Goal: Information Seeking & Learning: Learn about a topic

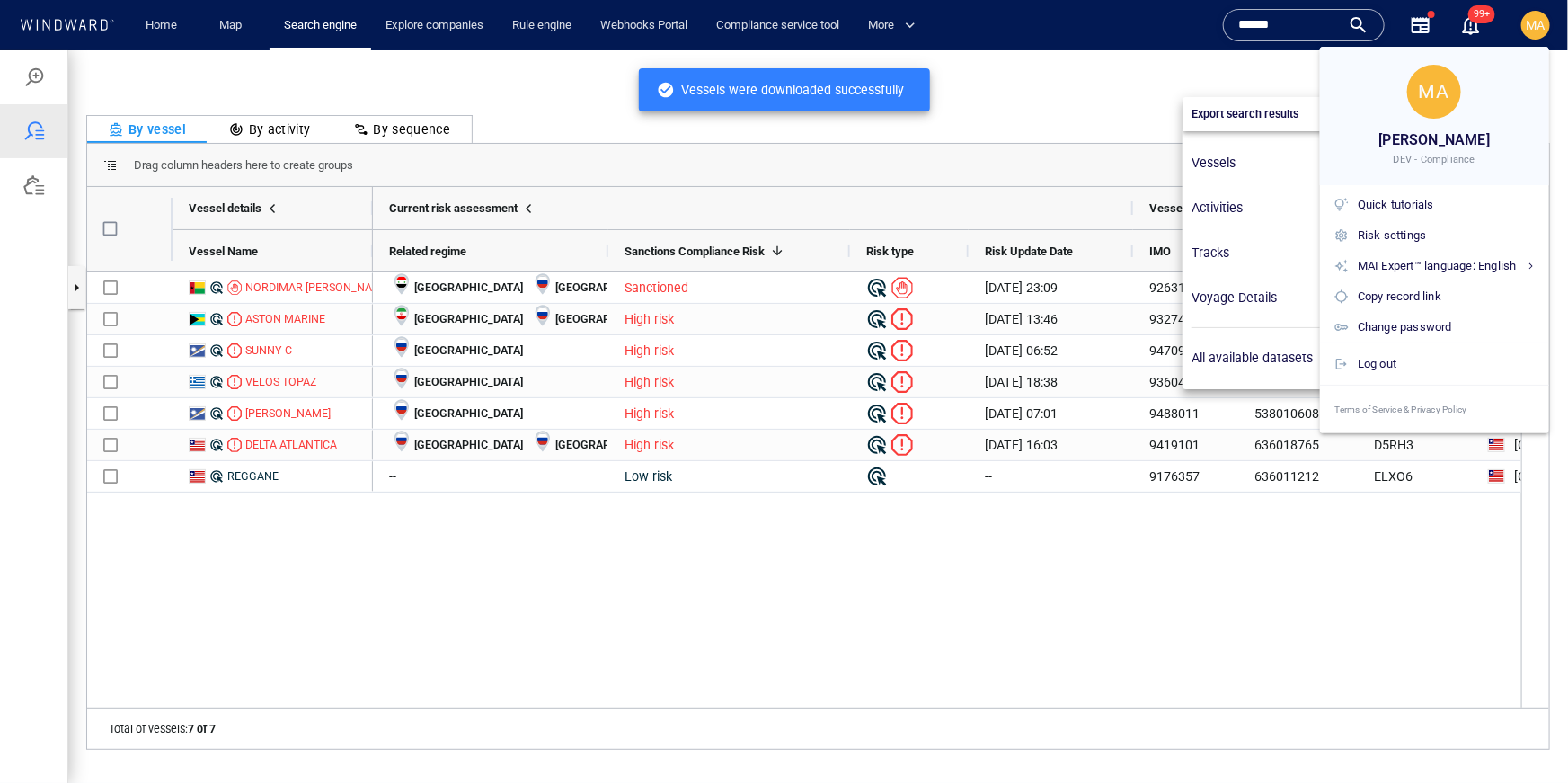
scroll to position [519, 376]
click at [276, 291] on div at bounding box center [784, 391] width 1568 height 783
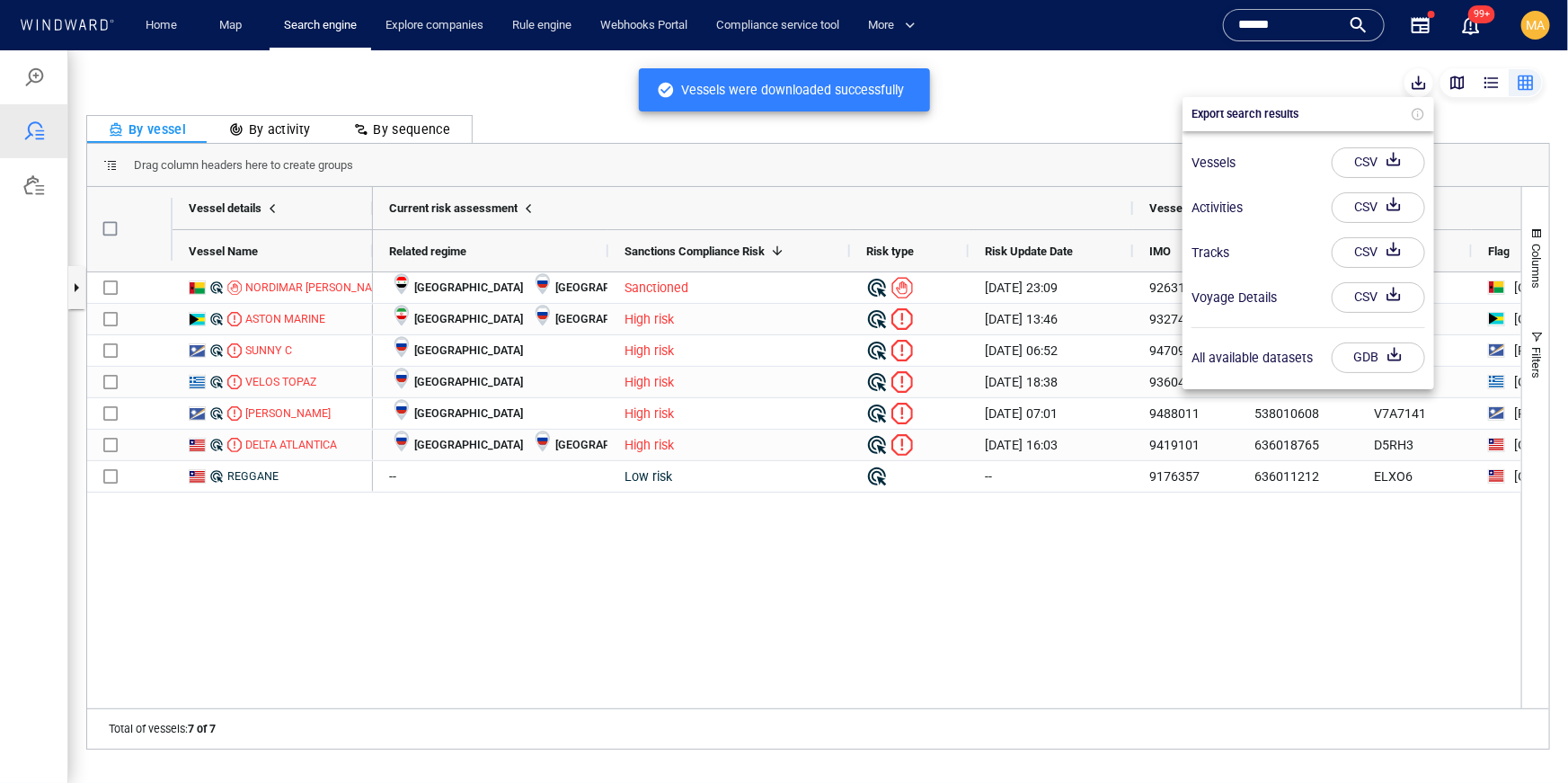
click at [272, 288] on div at bounding box center [784, 415] width 1568 height 732
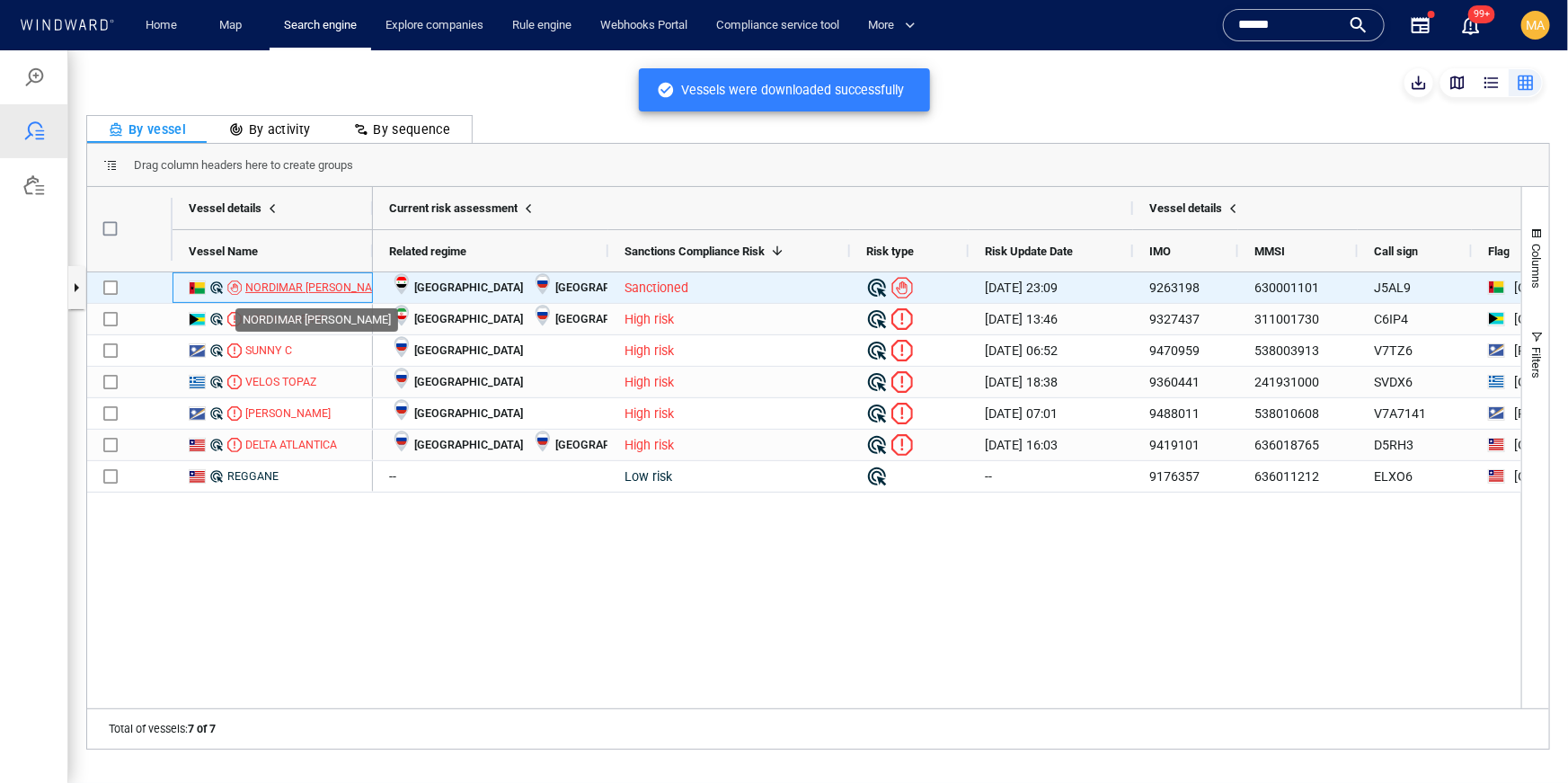
click at [268, 283] on div "NORDIMAR GALE" at bounding box center [318, 287] width 146 height 16
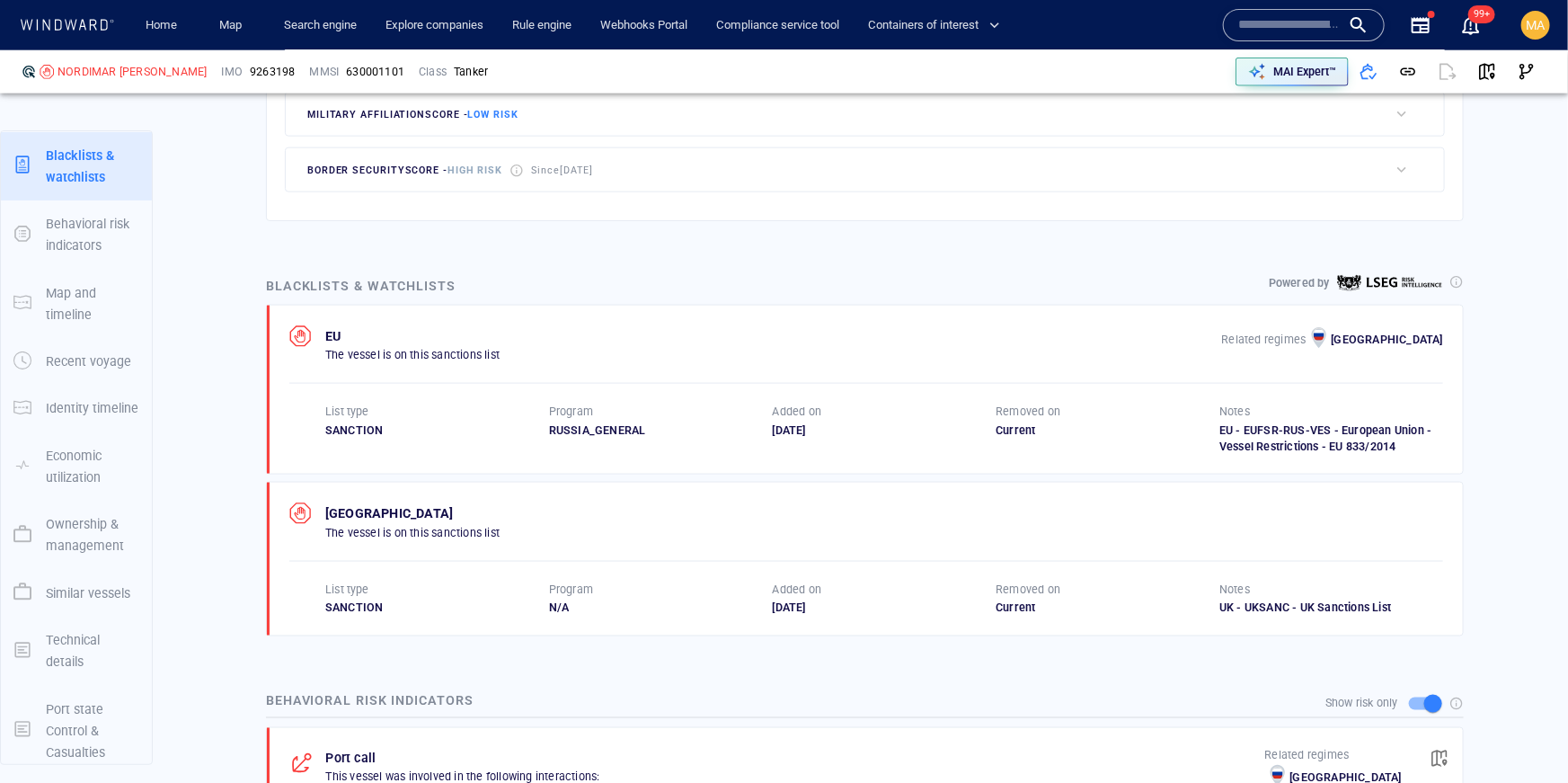
scroll to position [1096, 0]
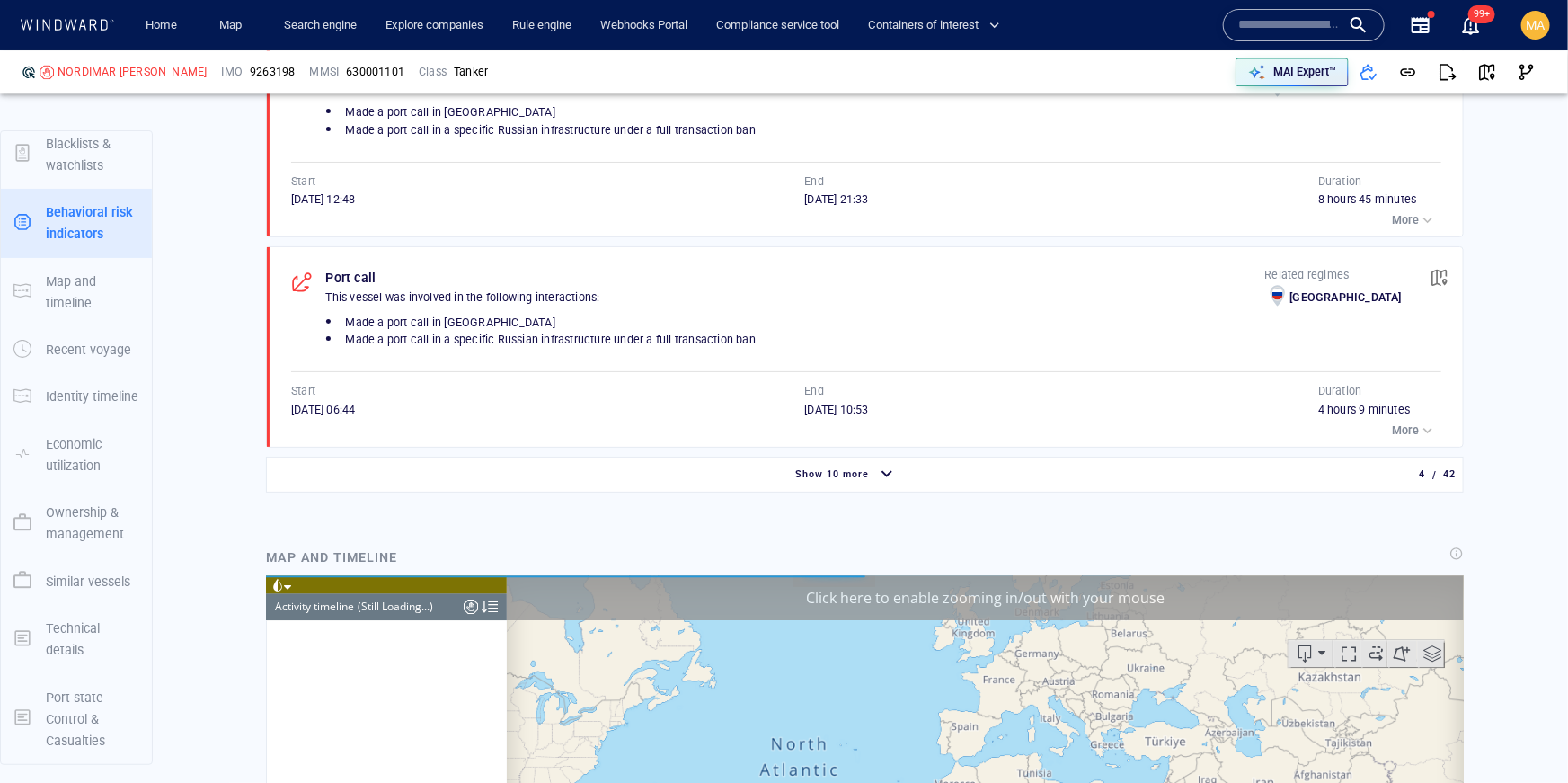
scroll to position [2329, 0]
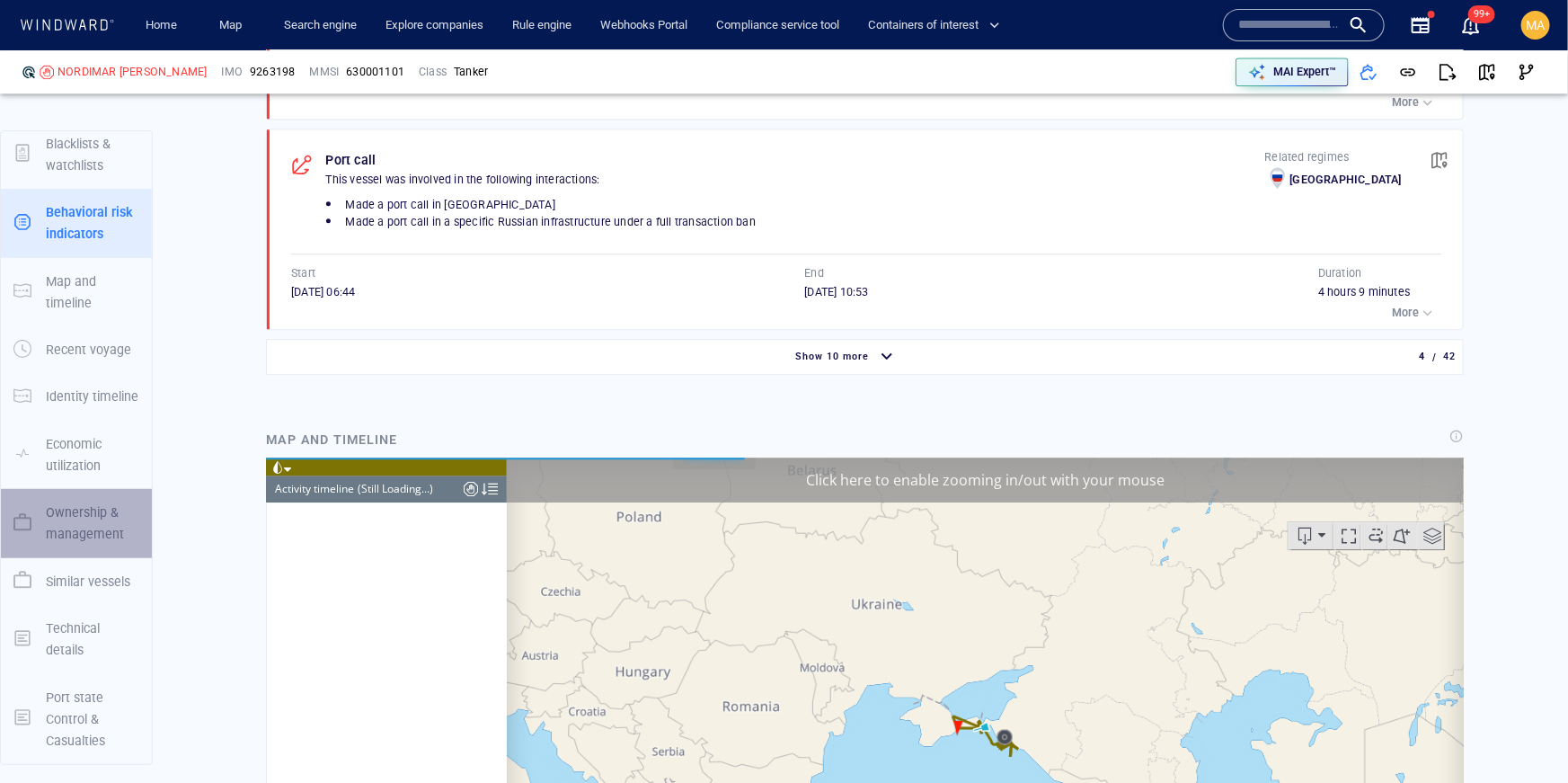
click at [63, 523] on p "Ownership & management" at bounding box center [92, 523] width 93 height 44
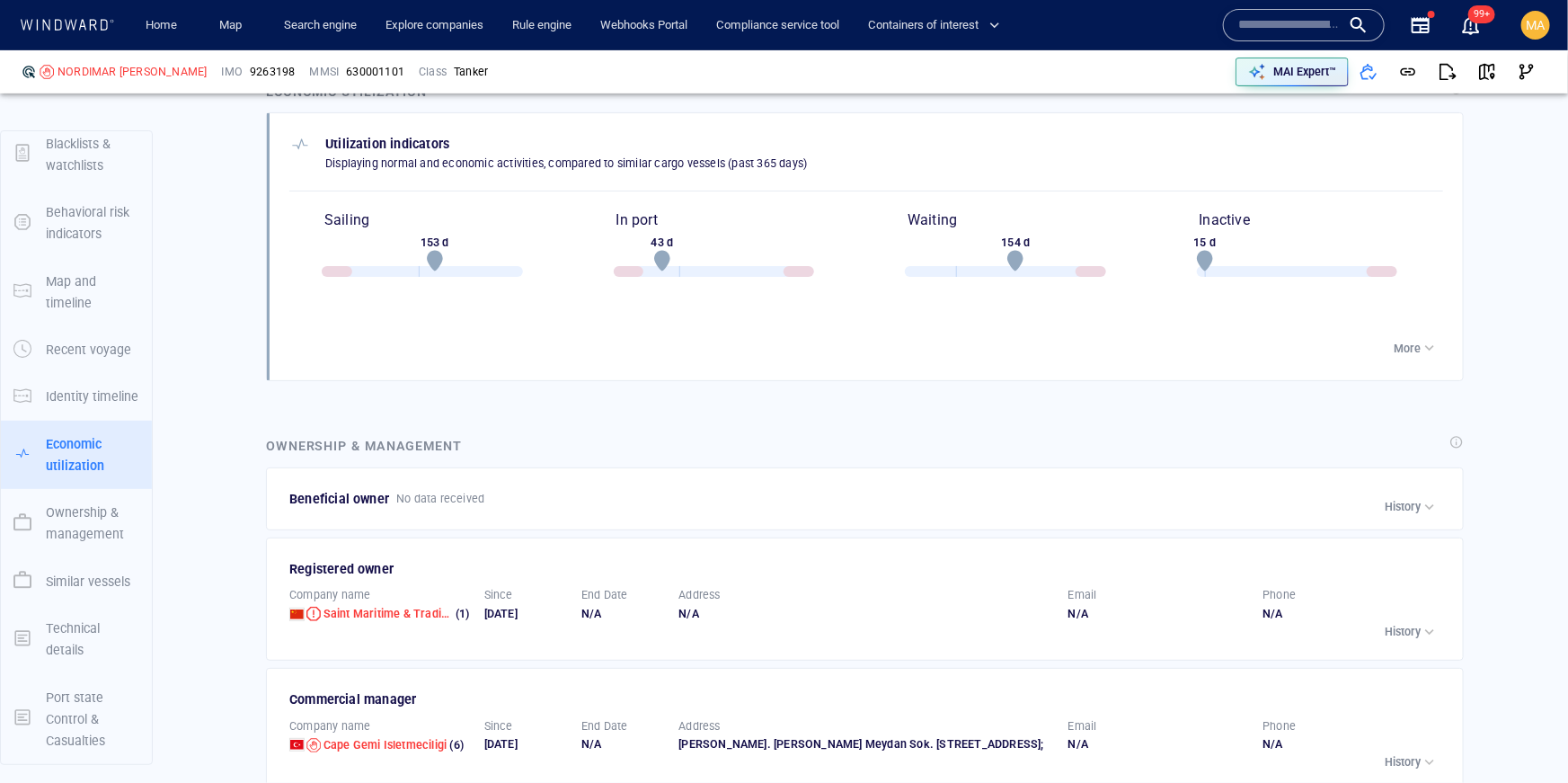
scroll to position [3859, 0]
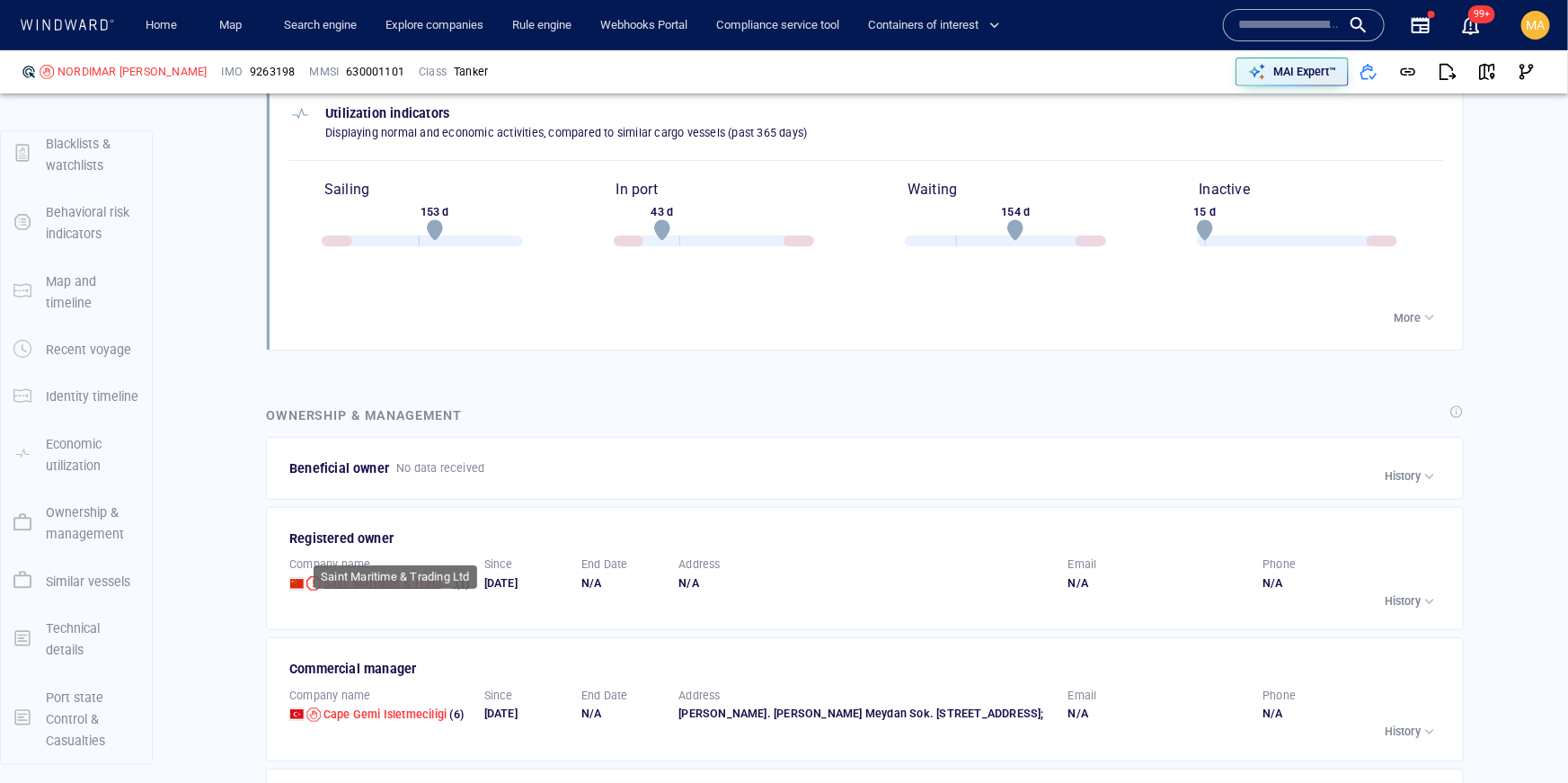
click at [354, 576] on span "Saint Maritime & Trading Ltd" at bounding box center [398, 582] width 151 height 13
click at [384, 707] on span "Cape Gemi Isletmeciligi" at bounding box center [385, 713] width 124 height 13
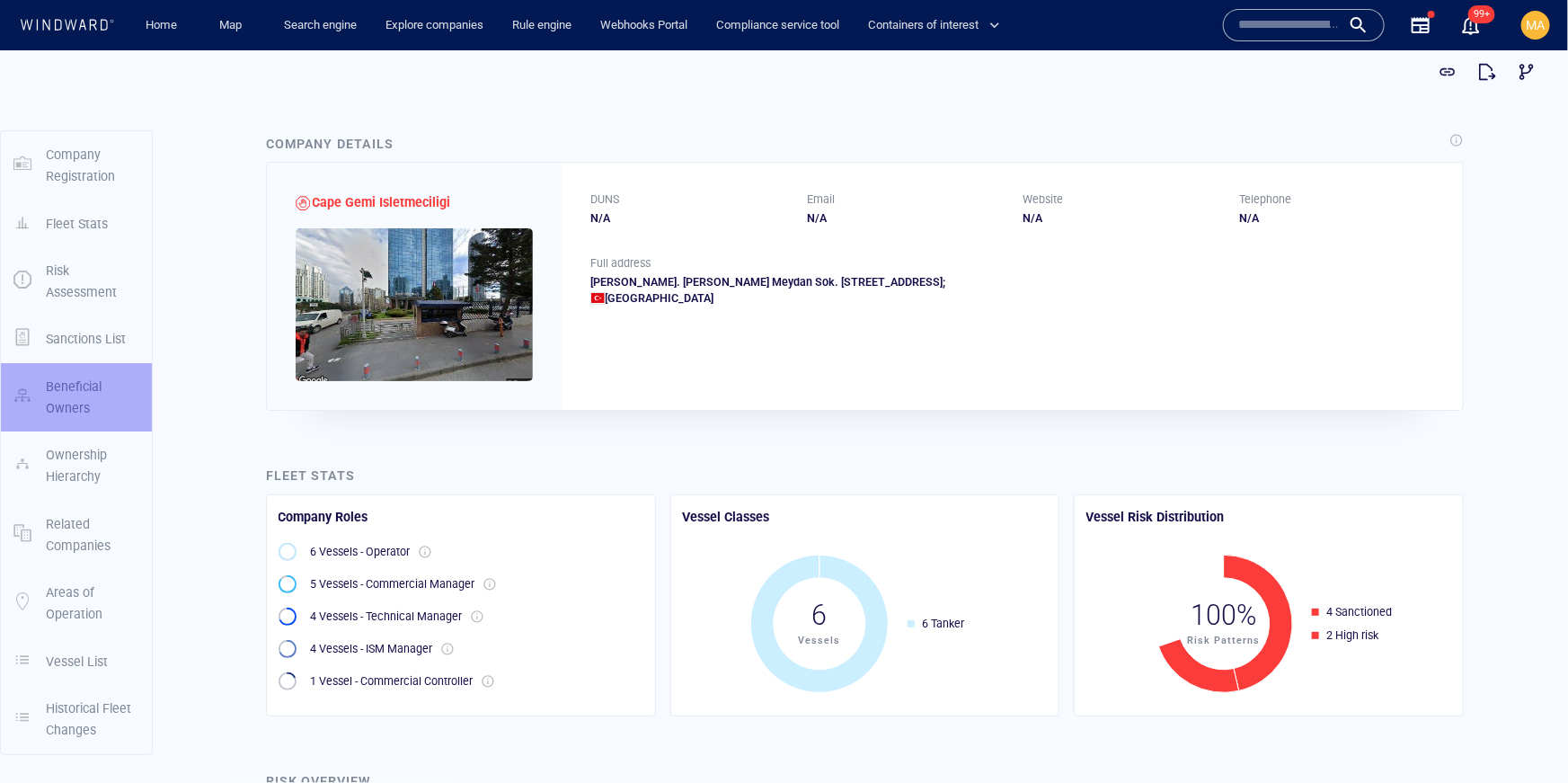
click at [58, 408] on p "Beneficial Owners" at bounding box center [92, 397] width 93 height 44
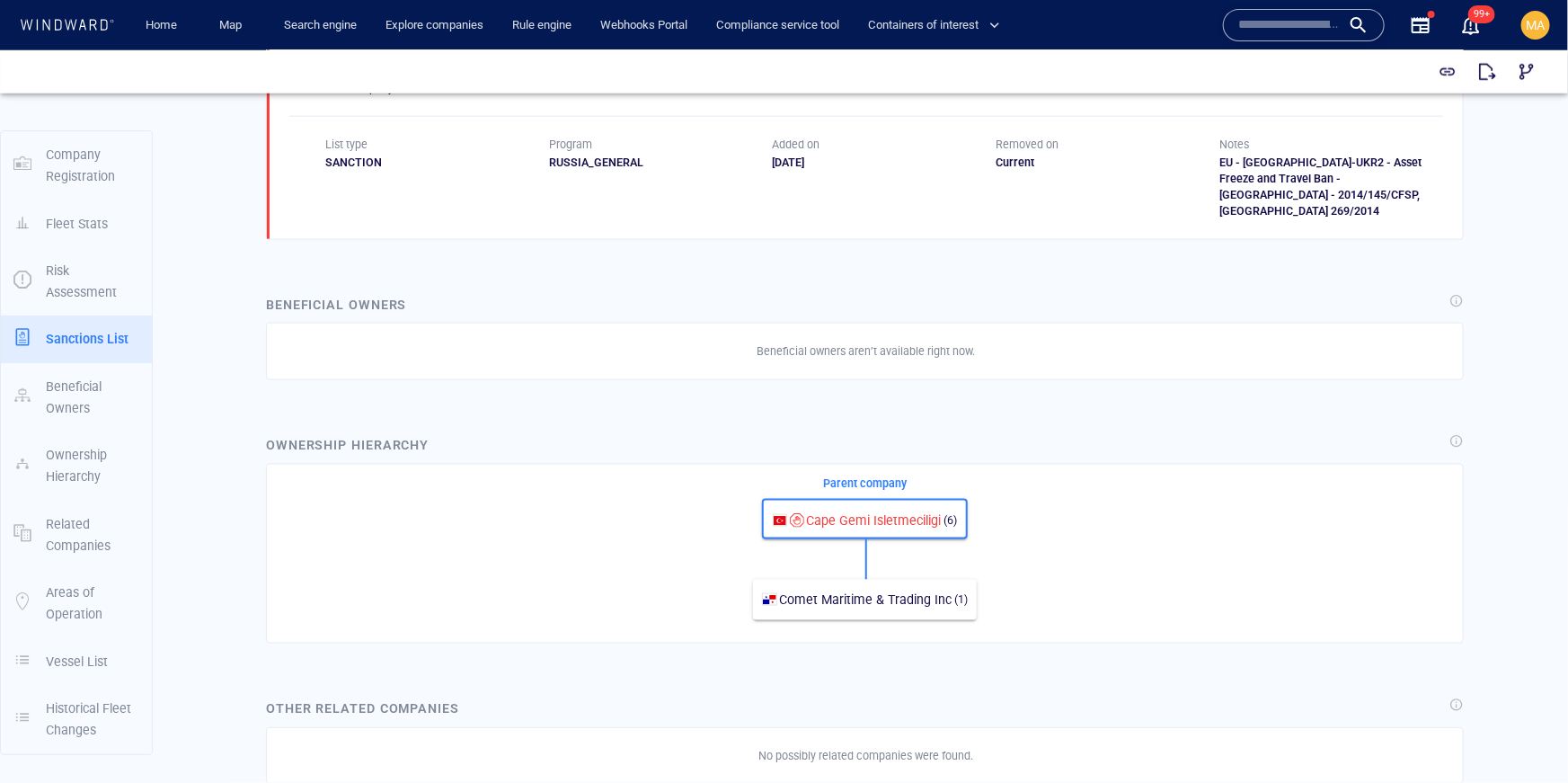
scroll to position [1201, 0]
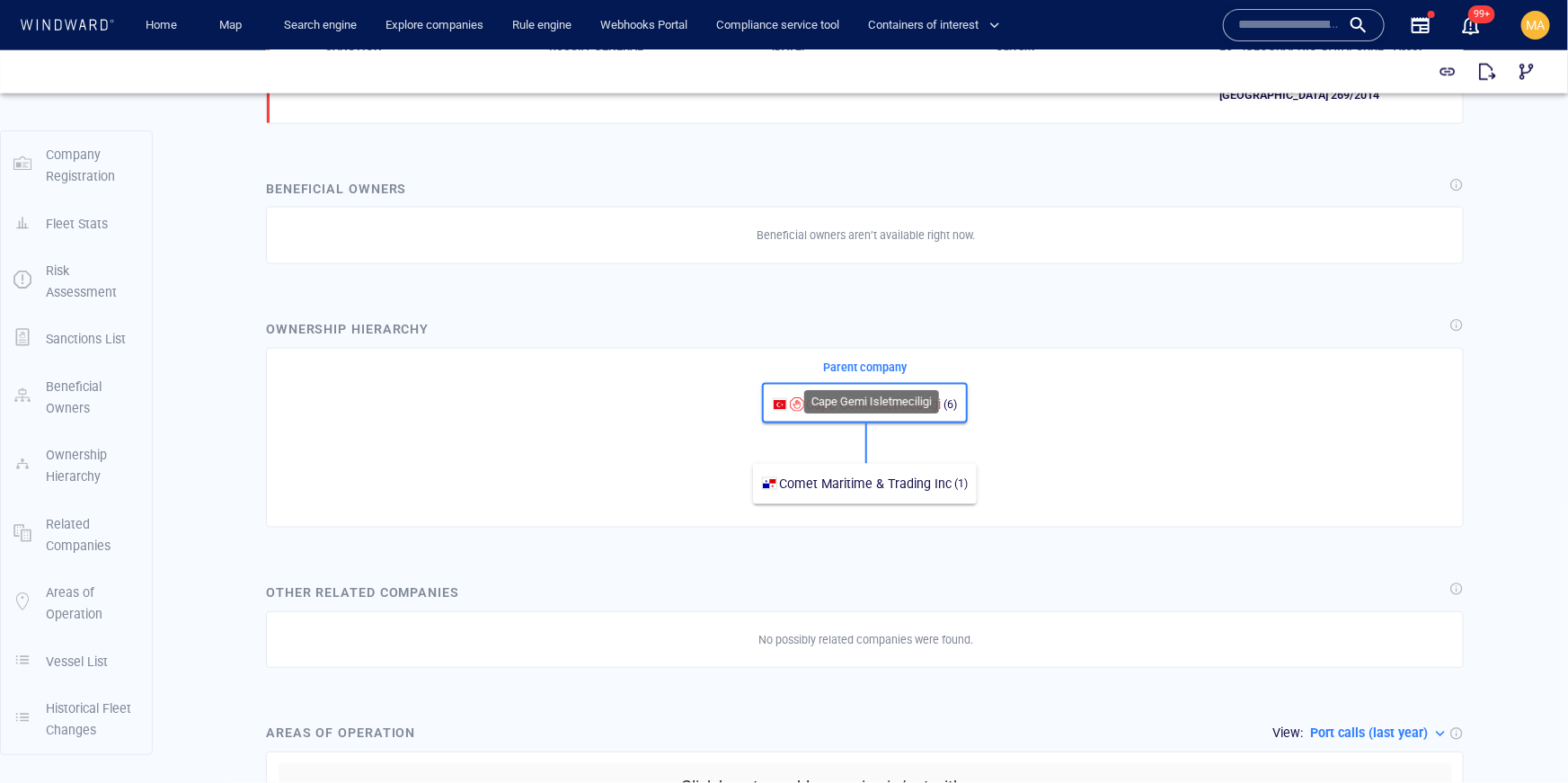
click at [863, 396] on span "Cape Gemi Isletmeciligi" at bounding box center [873, 403] width 135 height 14
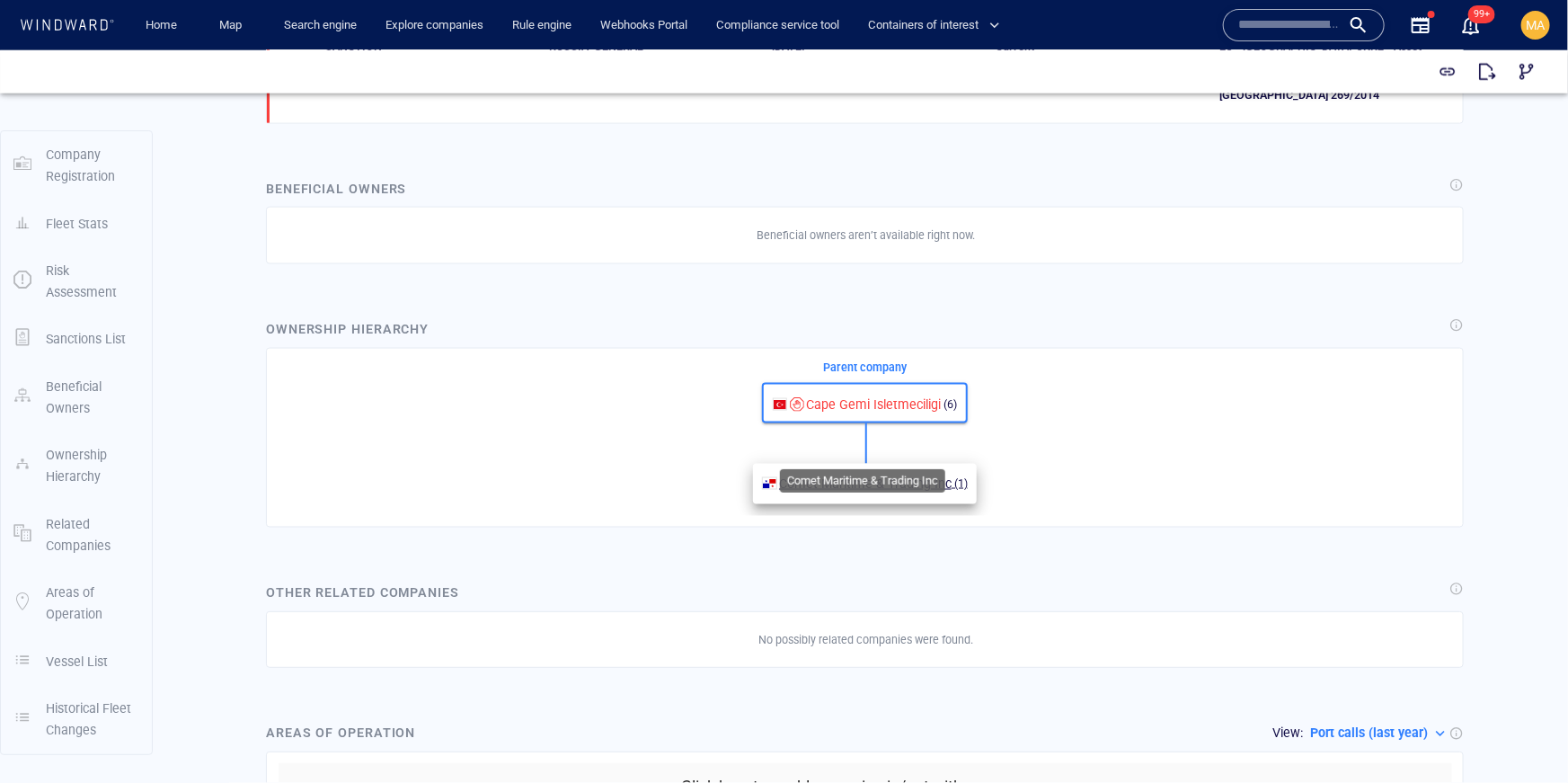
click at [840, 475] on span "Comet Maritime & Trading Inc" at bounding box center [865, 482] width 173 height 14
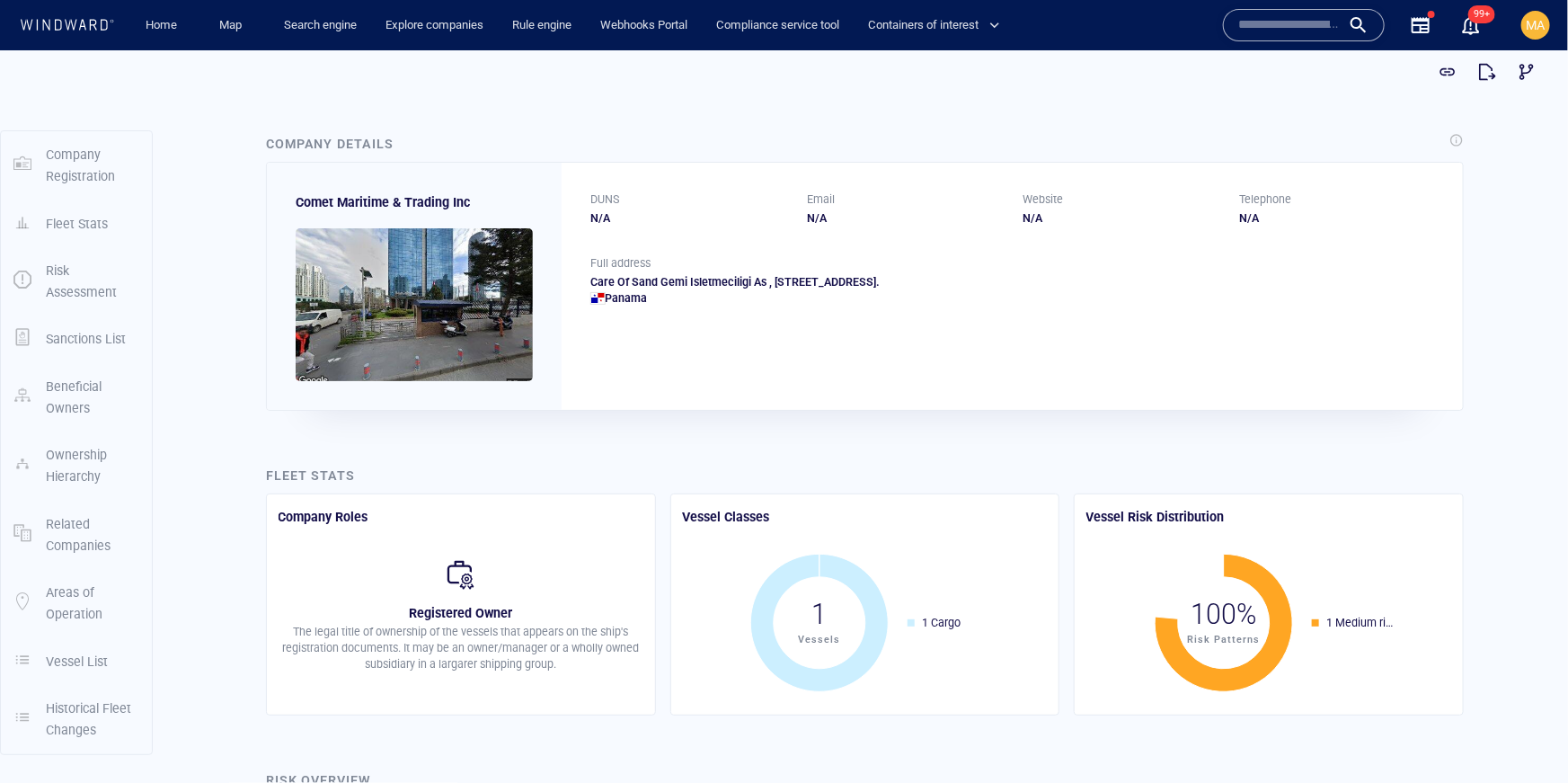
click at [49, 385] on p "Beneficial Owners" at bounding box center [92, 397] width 93 height 44
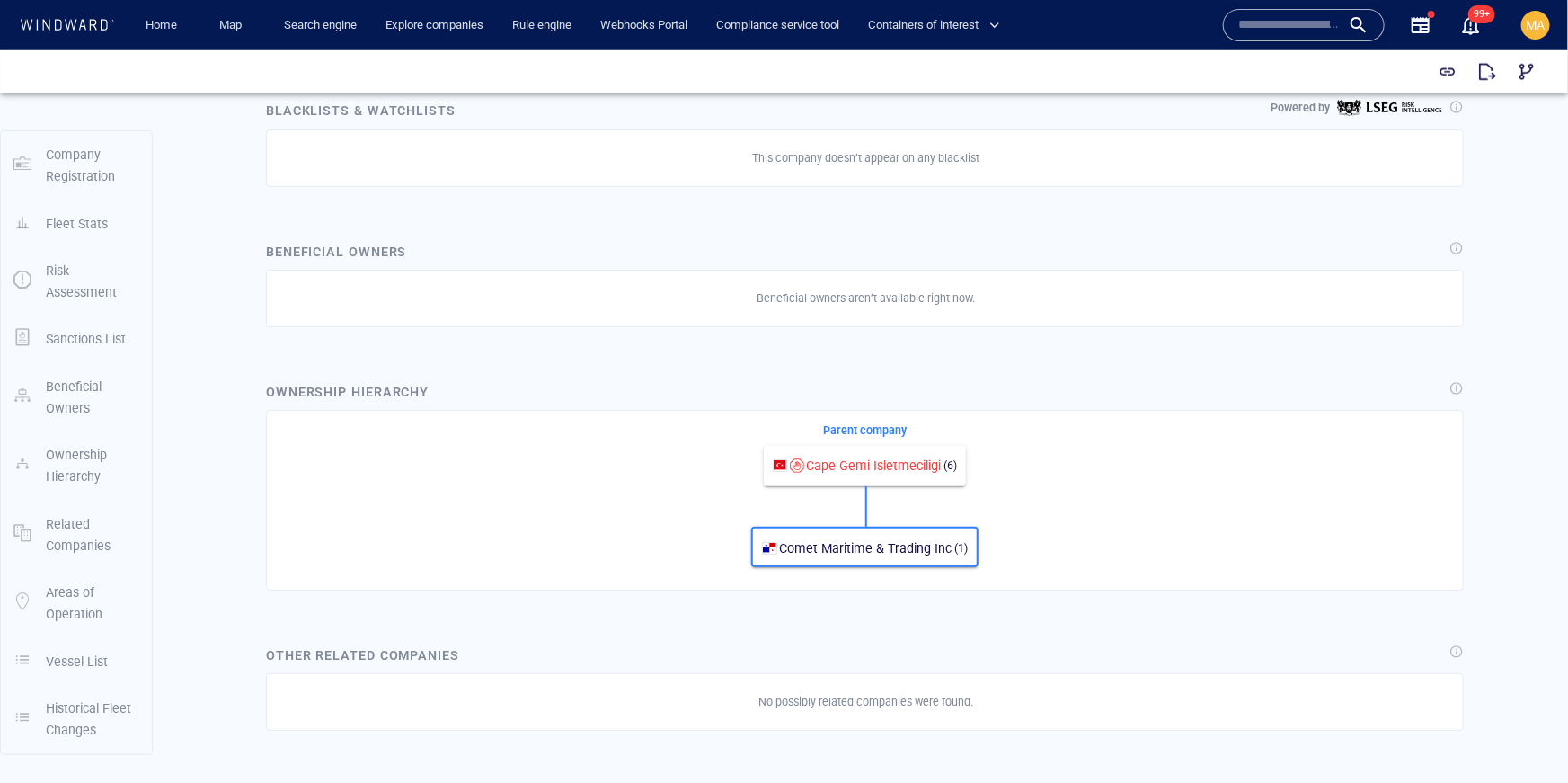
scroll to position [972, 0]
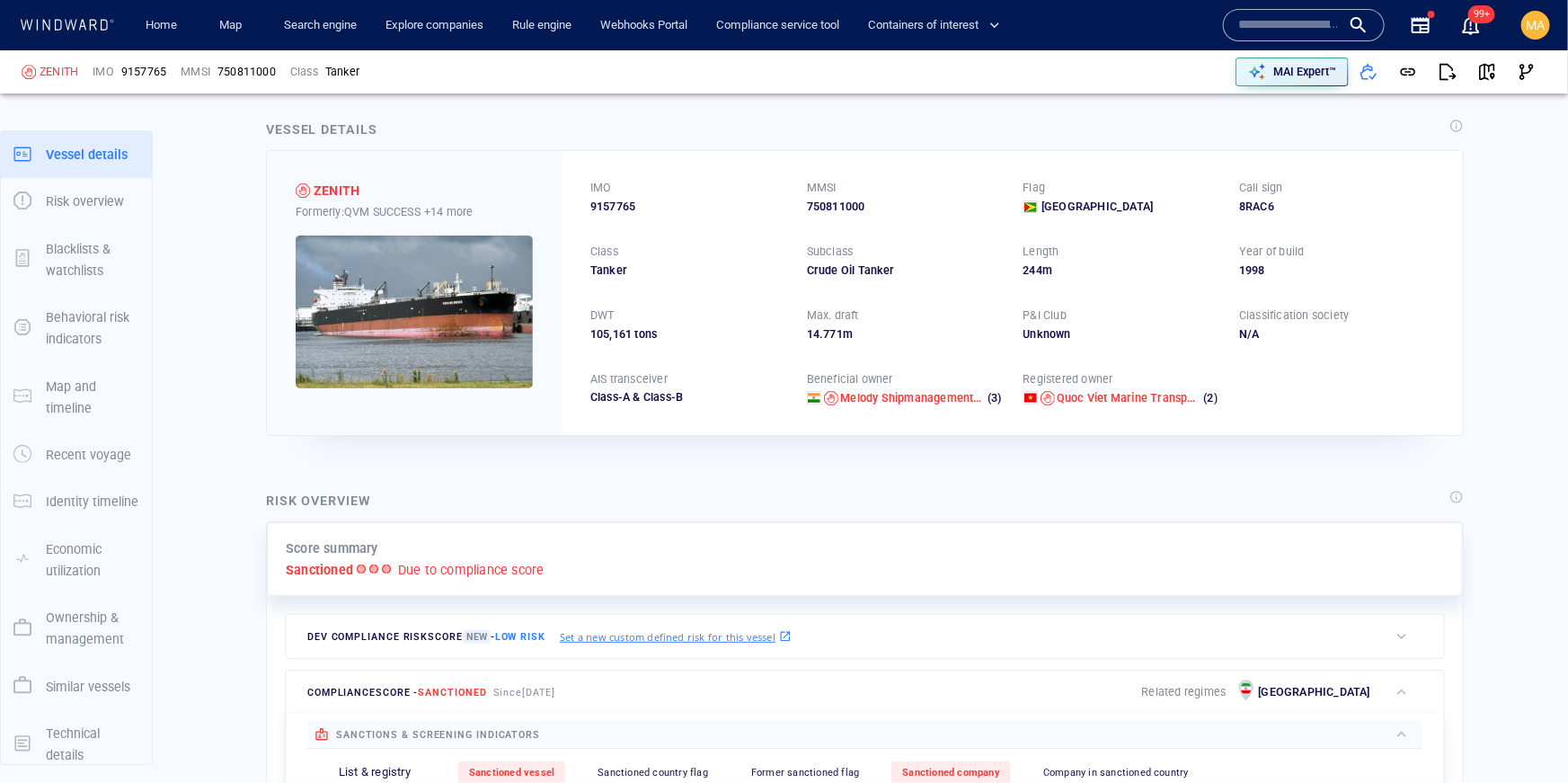
scroll to position [21, 0]
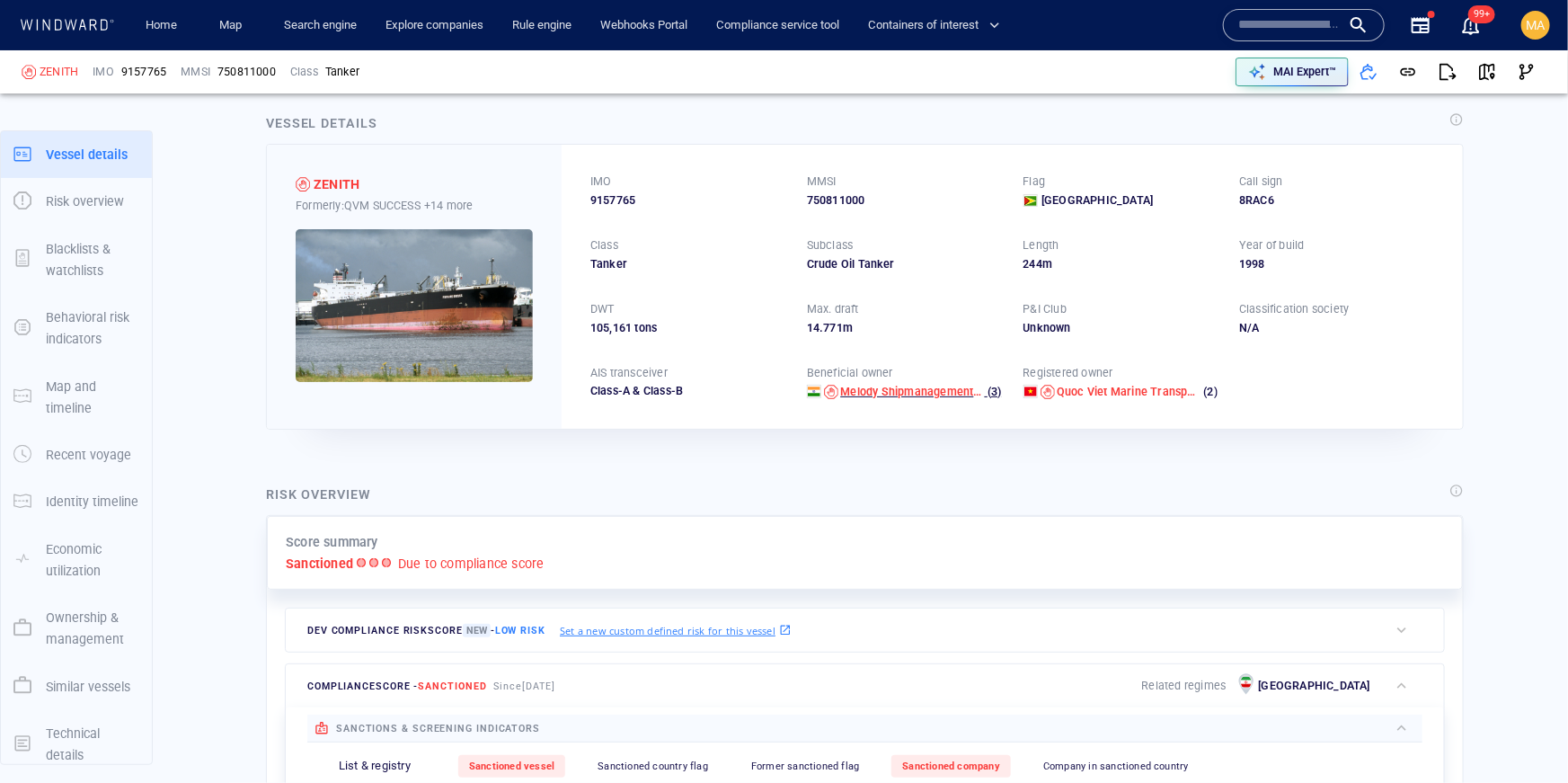
click at [905, 396] on span "Melody Shipmanagement Private Limited" at bounding box center [912, 392] width 144 height 16
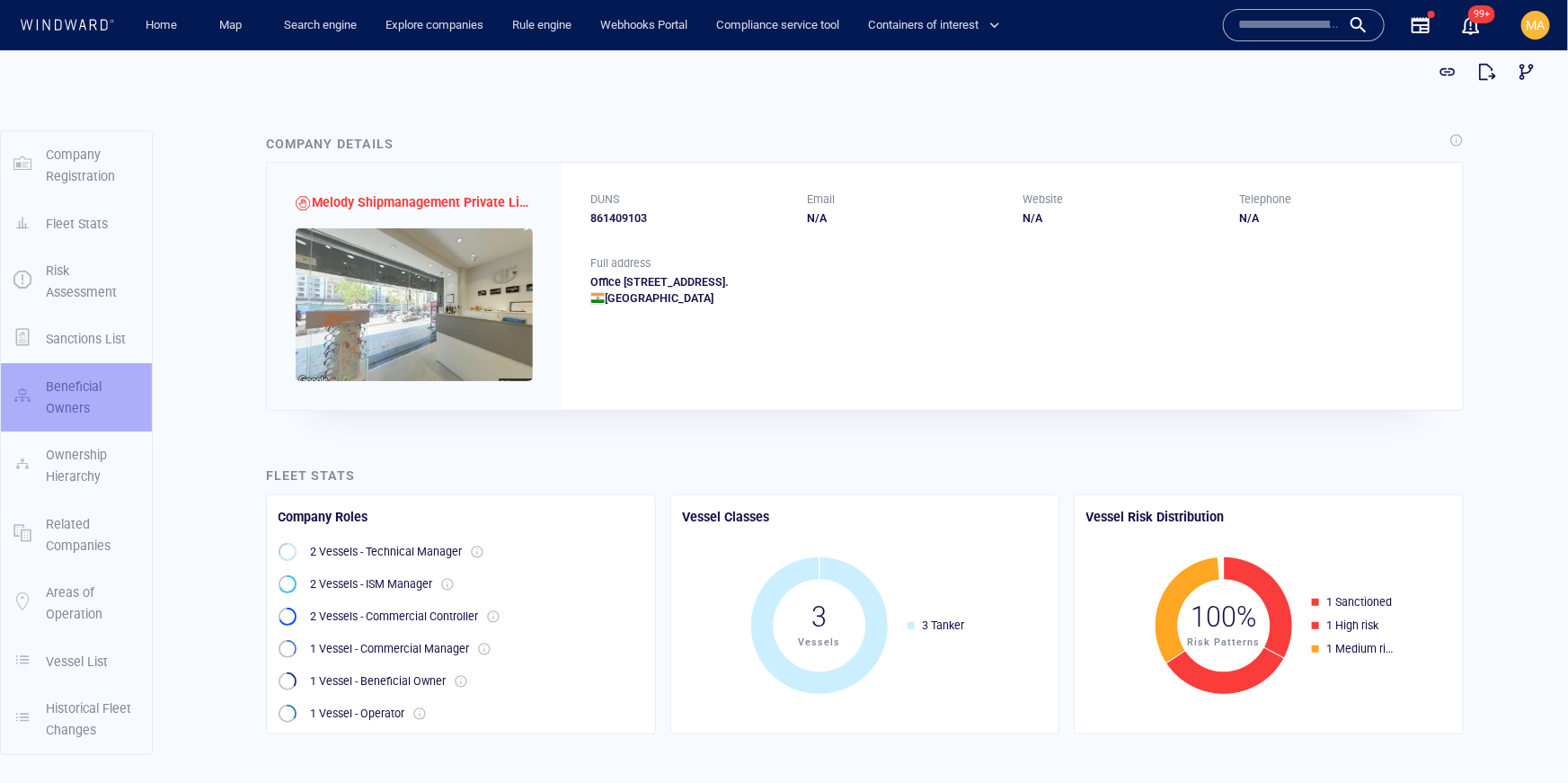
click at [75, 394] on p "Beneficial Owners" at bounding box center [92, 397] width 93 height 44
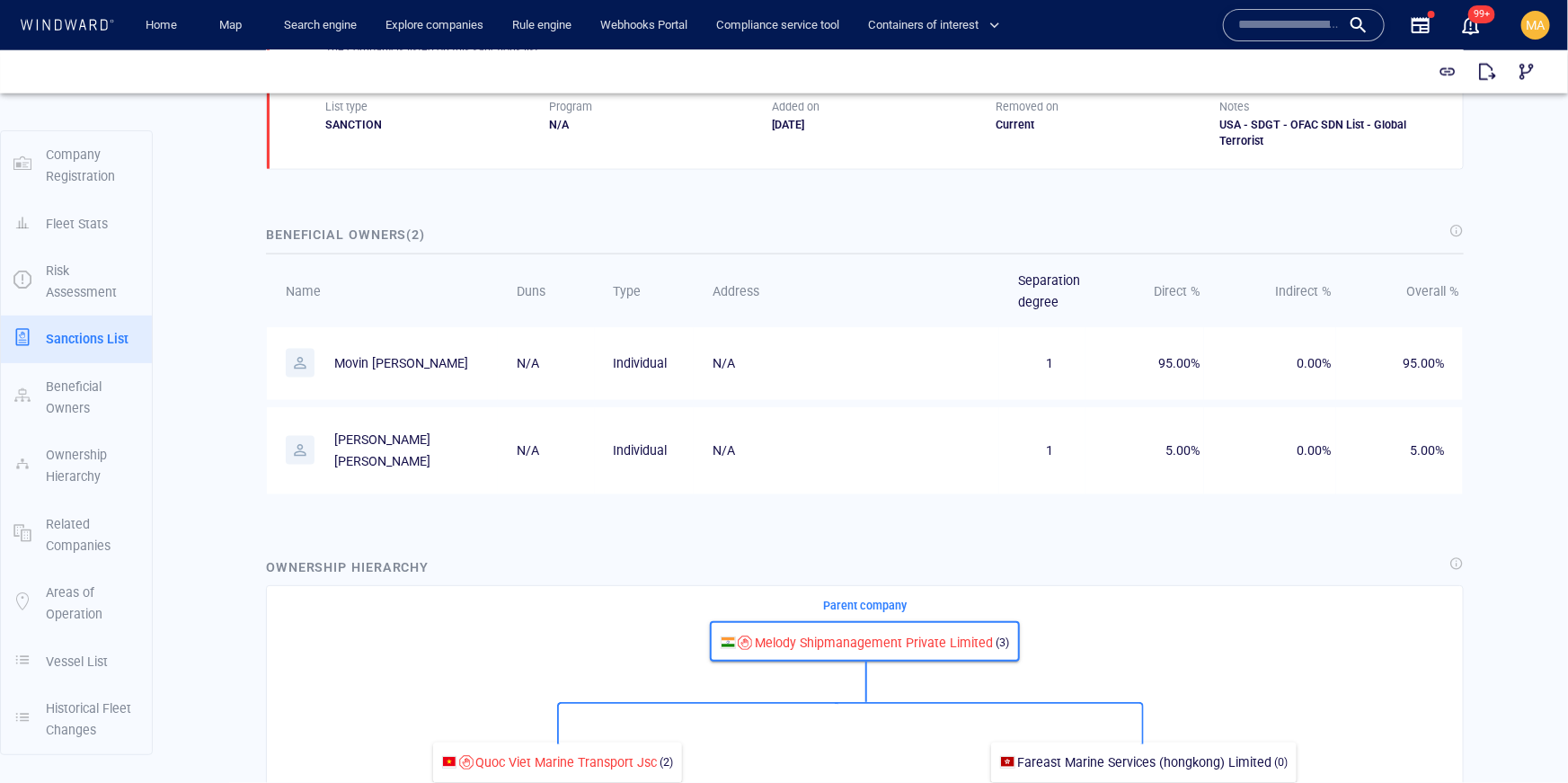
scroll to position [1206, 0]
